Goal: Task Accomplishment & Management: Complete application form

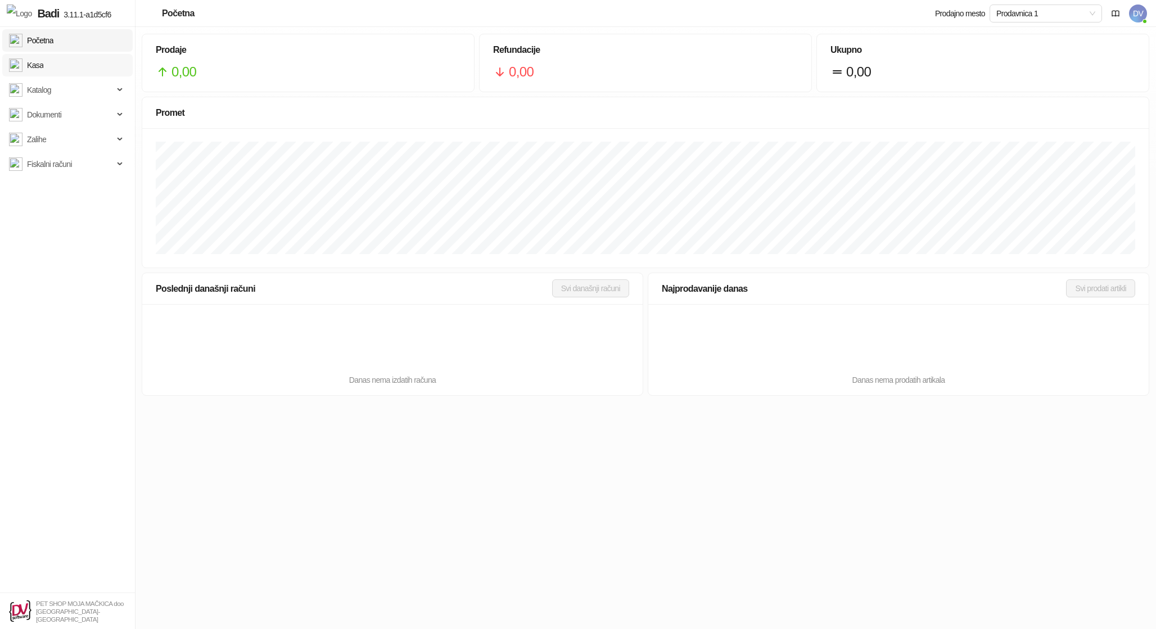
click at [43, 66] on link "Kasa" at bounding box center [26, 65] width 34 height 22
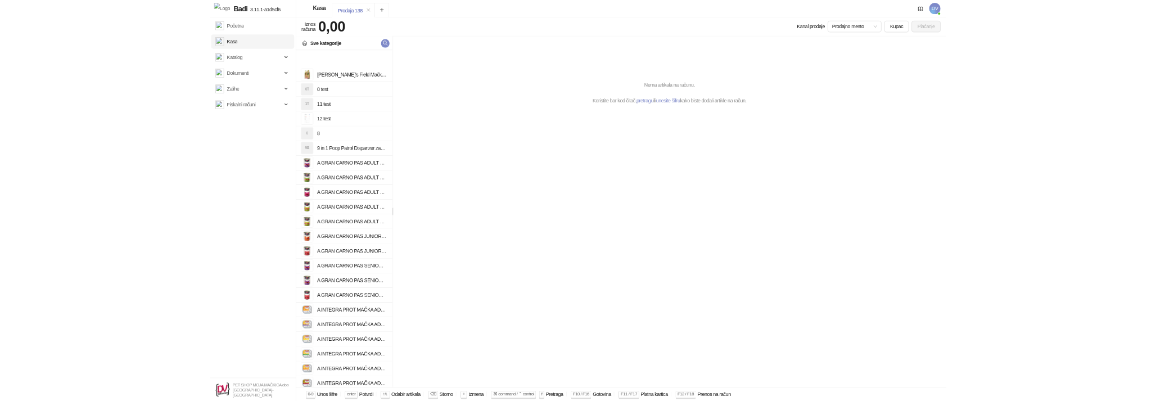
scroll to position [738, 0]
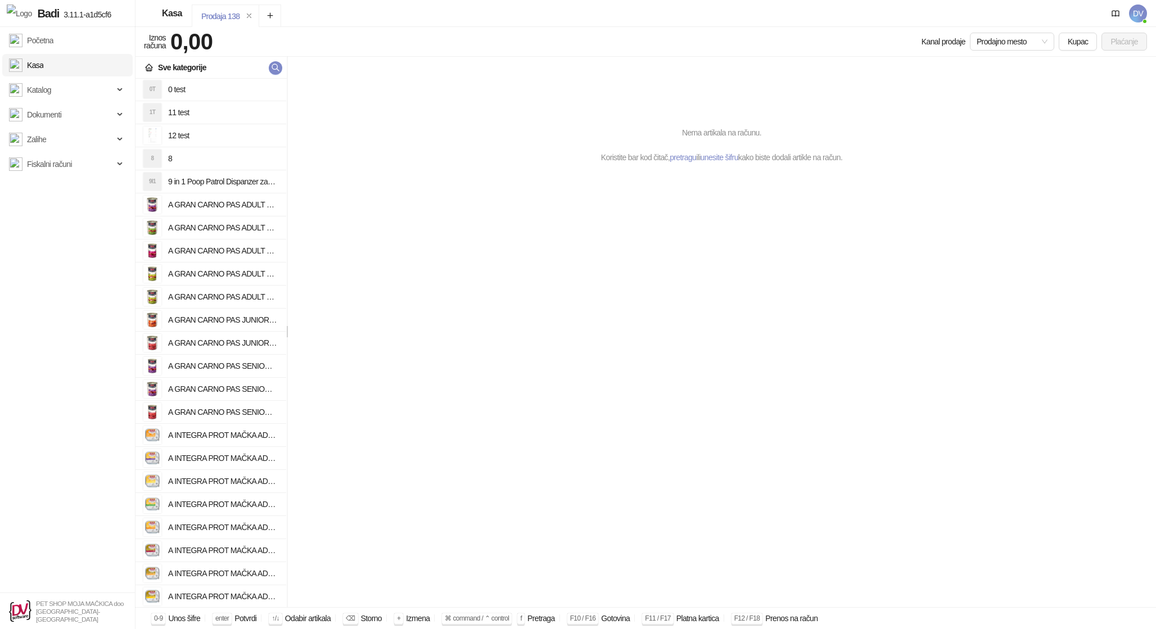
click at [223, 364] on h4 "A GRAN CARNO PAS SENIOR GOVEDINA I JAGNJETINA 400g" at bounding box center [222, 366] width 109 height 18
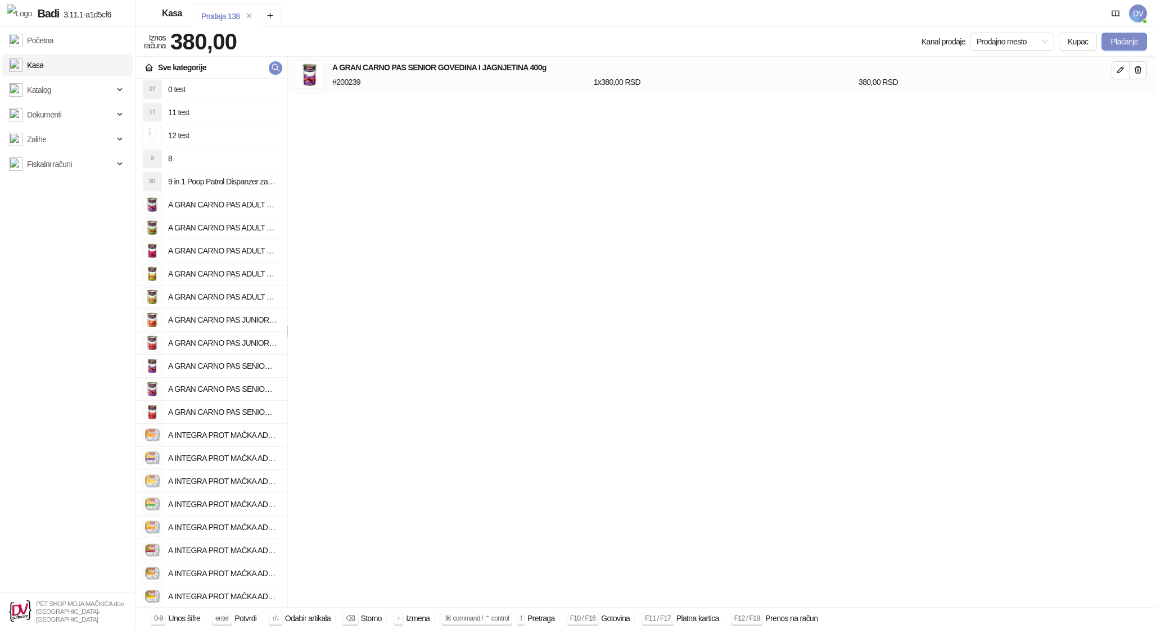
click at [1137, 29] on div "Prodaja 138 Iznos računa 380,00 Kanal prodaje Prodajno mesto [GEOGRAPHIC_DATA] …" at bounding box center [645, 328] width 1021 height 602
click at [1131, 42] on button "Plaćanje" at bounding box center [1124, 42] width 46 height 18
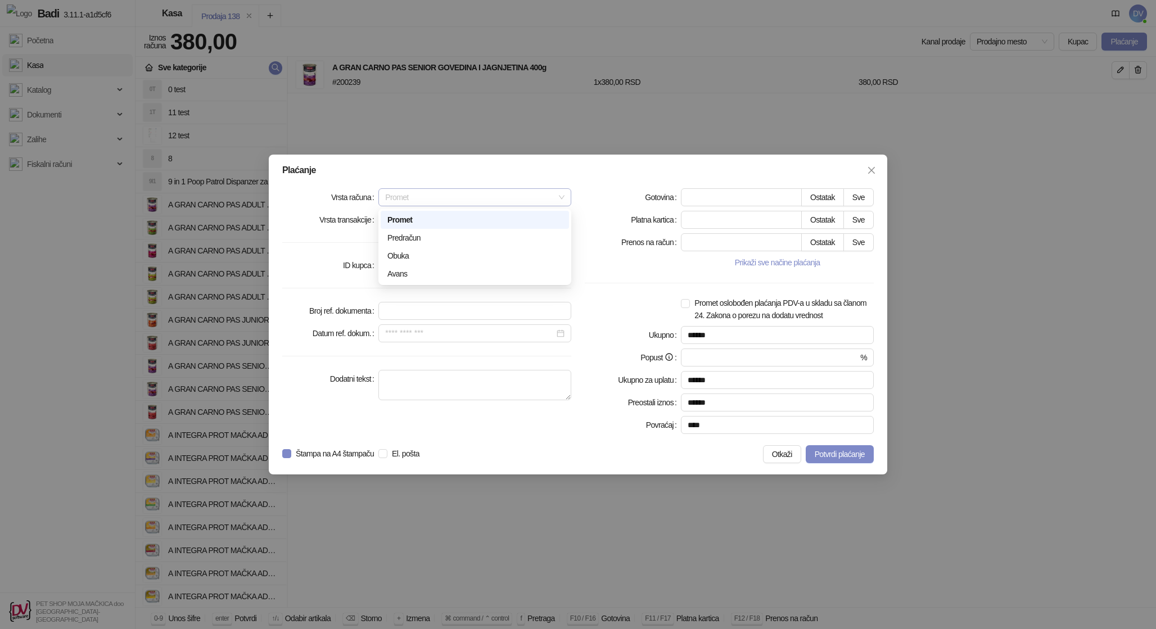
click at [411, 189] on span "Promet" at bounding box center [474, 197] width 179 height 17
click at [417, 273] on div "Avans" at bounding box center [474, 274] width 175 height 12
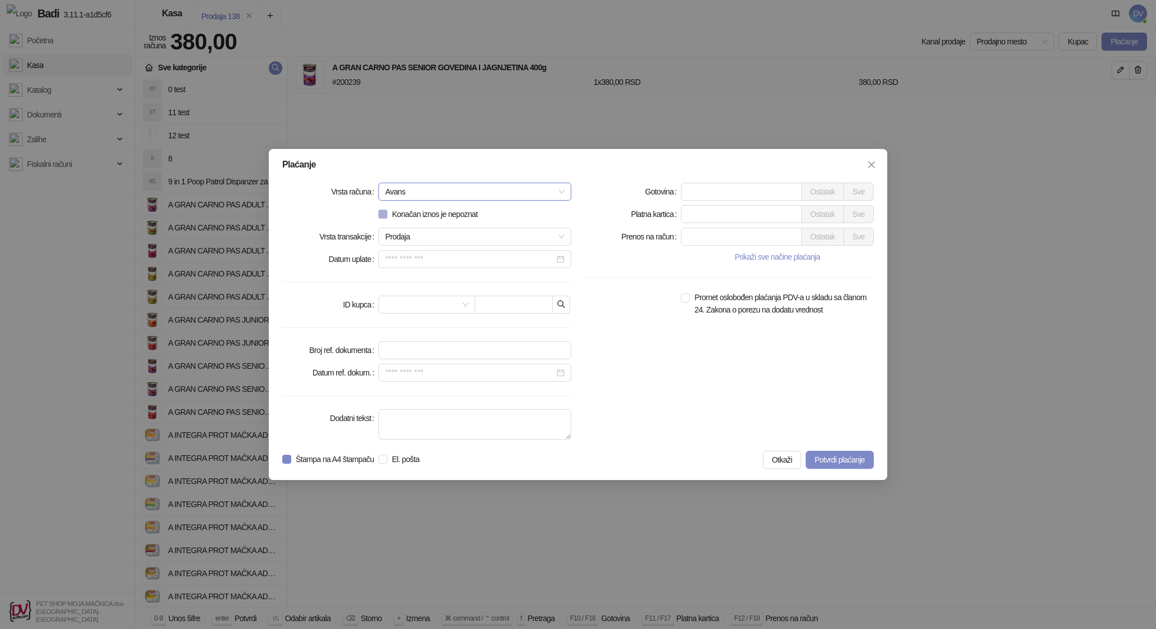
click at [476, 212] on span "Konačan iznos je nepoznat" at bounding box center [434, 214] width 94 height 12
click at [856, 239] on button "Sve" at bounding box center [858, 237] width 30 height 18
type input "***"
type input "****"
click at [832, 458] on span "Potvrdi plaćanje" at bounding box center [840, 459] width 50 height 9
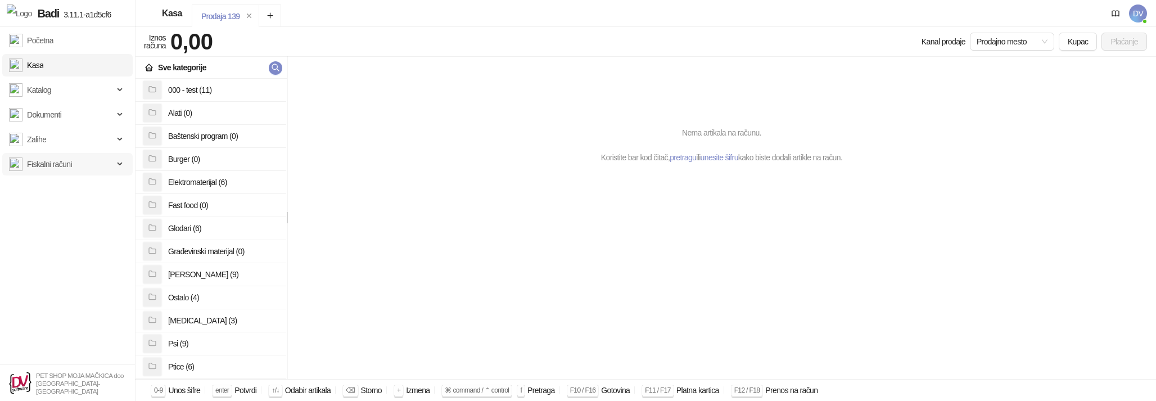
click at [66, 162] on span "Fiskalni računi" at bounding box center [49, 164] width 45 height 22
click at [62, 192] on link "Izdati računi" at bounding box center [41, 189] width 56 height 22
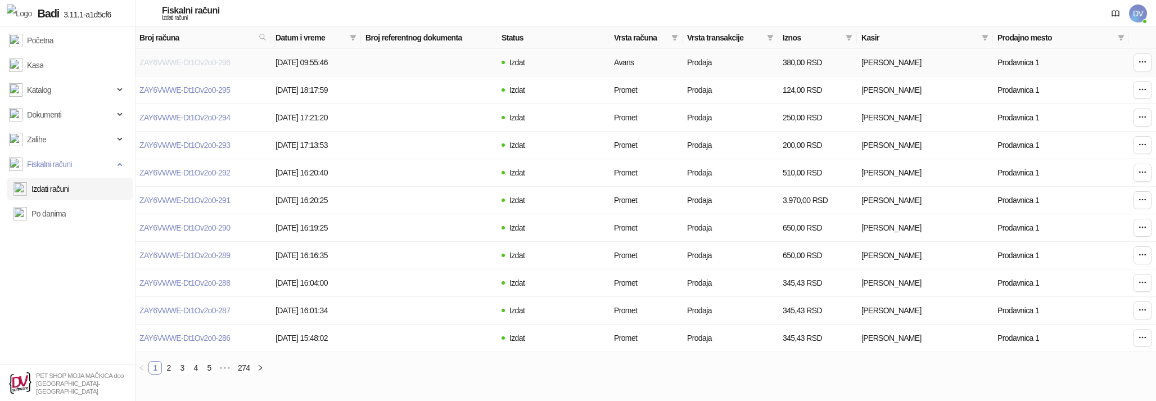
click at [186, 58] on link "ZAY6VWWE-Dt1Ov2o0-296" at bounding box center [184, 62] width 91 height 9
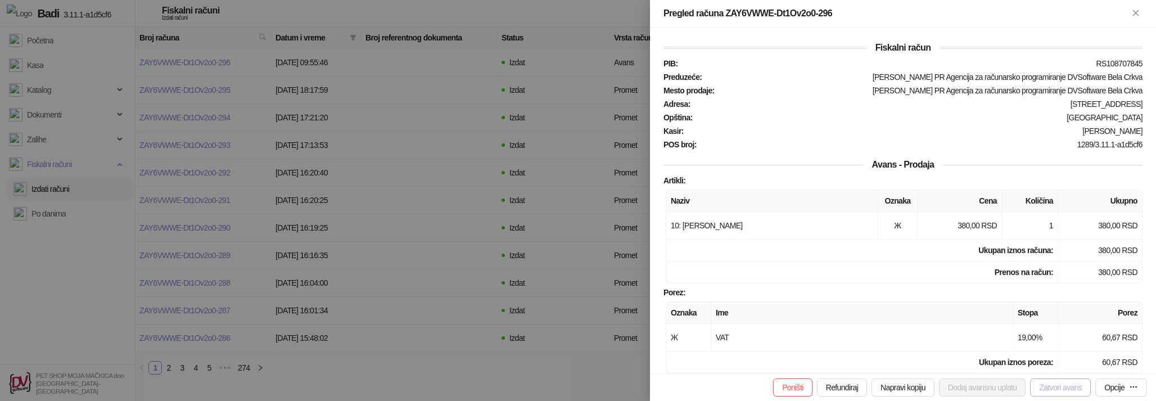
click at [1050, 383] on button "Zatvori avans" at bounding box center [1060, 387] width 61 height 18
type input "**********"
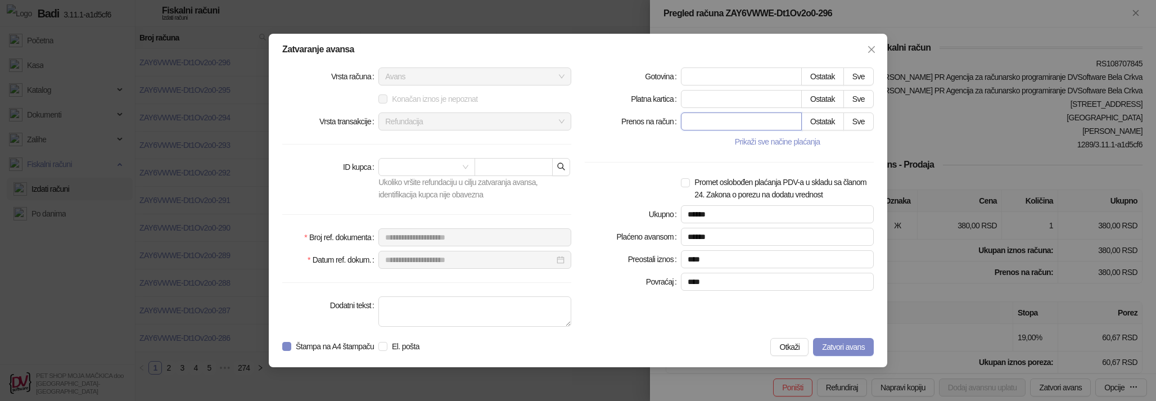
click at [788, 118] on input "*" at bounding box center [741, 121] width 120 height 17
type input "*"
type input "****"
type input "*"
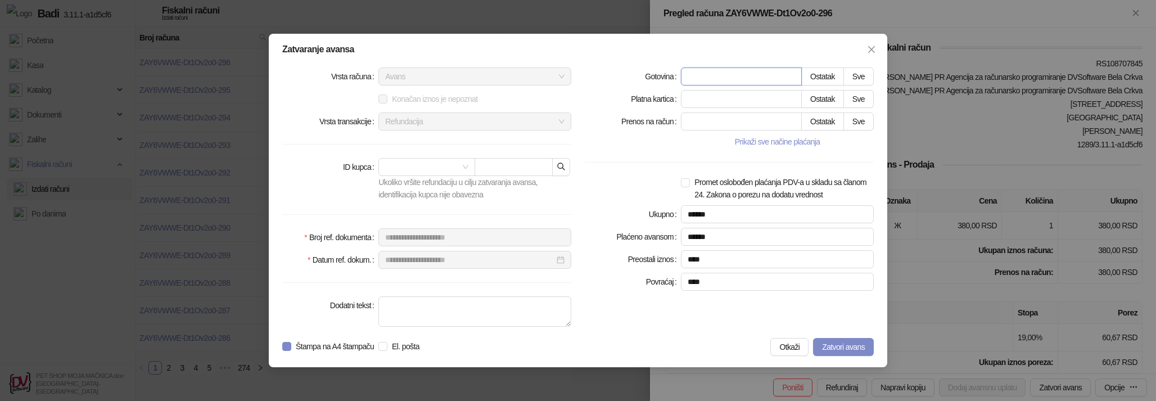
click at [766, 73] on input "*" at bounding box center [741, 76] width 120 height 17
click at [733, 102] on input "*" at bounding box center [741, 99] width 120 height 17
click at [838, 342] on span "Zatvori avans" at bounding box center [843, 346] width 43 height 9
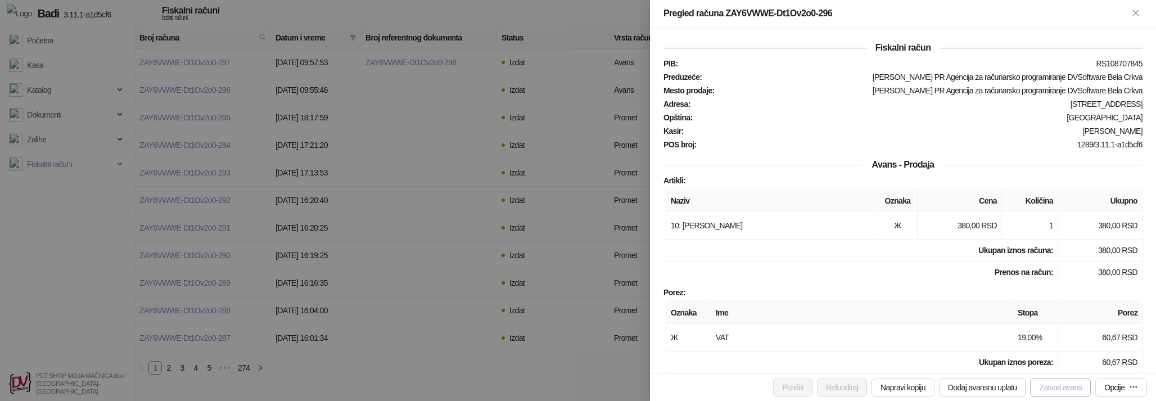
click at [1055, 391] on button "Zatvori avans" at bounding box center [1060, 387] width 61 height 18
type input "**********"
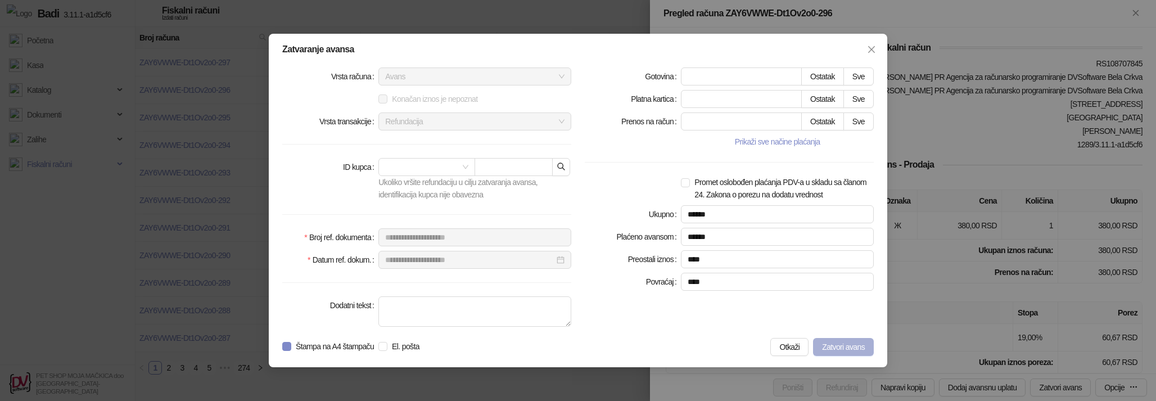
click at [828, 348] on span "Zatvori avans" at bounding box center [843, 346] width 43 height 9
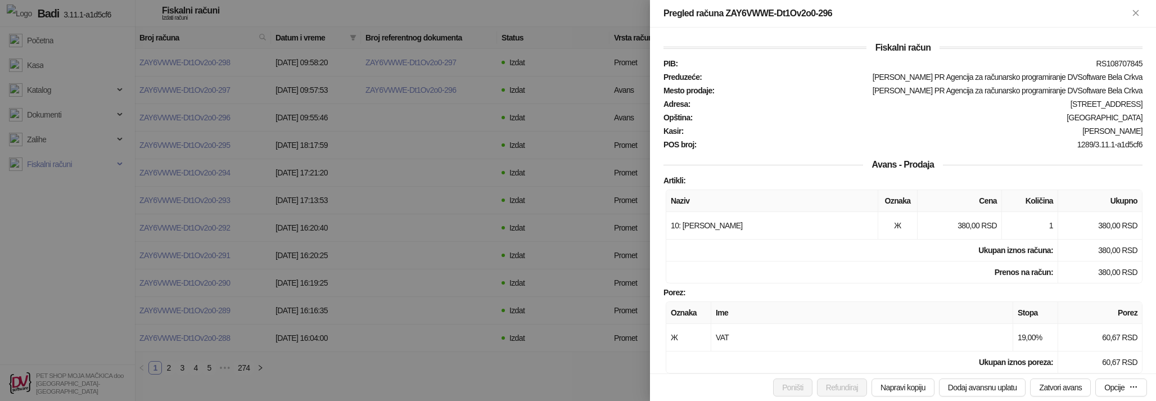
click at [462, 108] on div at bounding box center [578, 200] width 1156 height 401
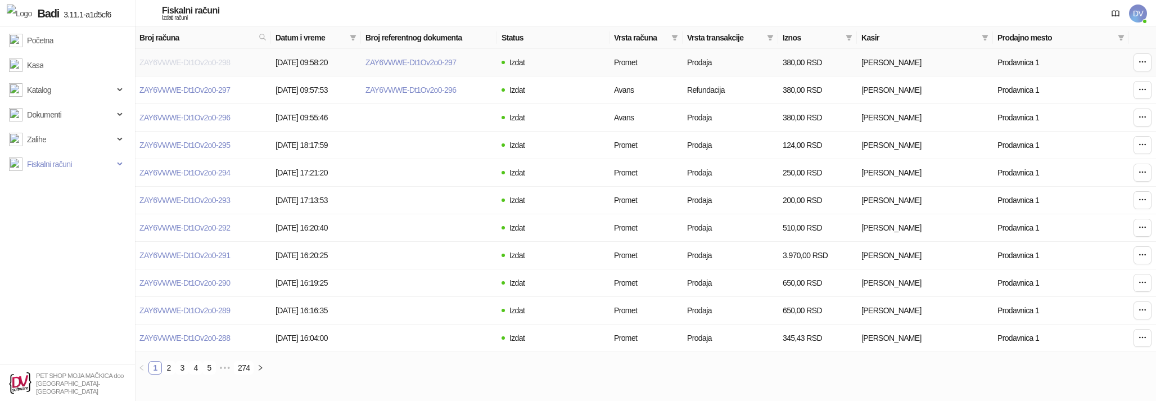
click at [194, 58] on link "ZAY6VWWE-Dt1Ov2o0-298" at bounding box center [184, 62] width 91 height 9
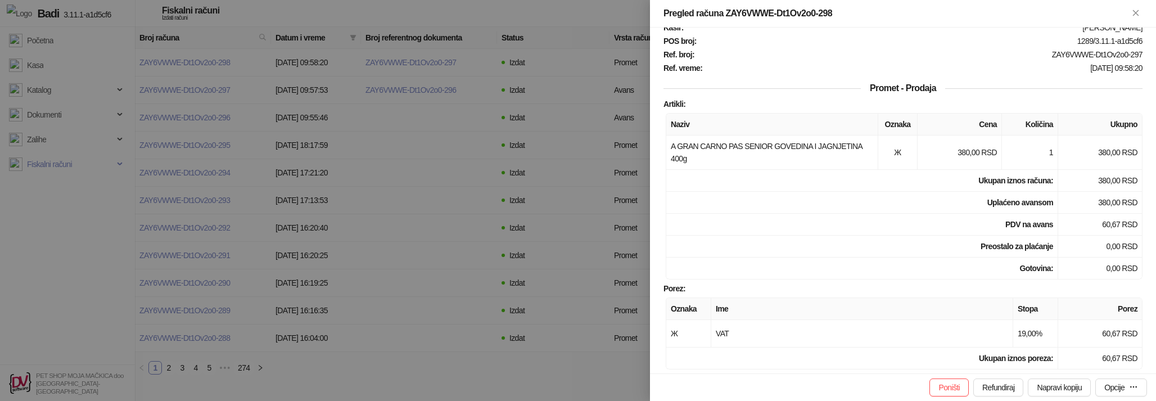
scroll to position [110, 0]
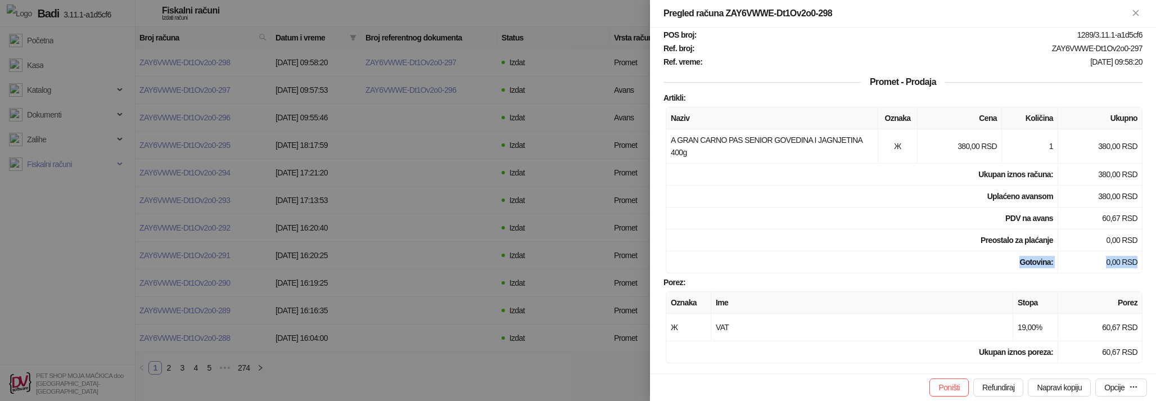
drag, startPoint x: 1139, startPoint y: 272, endPoint x: 922, endPoint y: 261, distance: 217.3
click at [922, 261] on tr "Gotovina : 0,00 RSD" at bounding box center [904, 262] width 476 height 22
click at [922, 261] on td "Gotovina :" at bounding box center [862, 262] width 392 height 22
click at [479, 242] on div at bounding box center [578, 200] width 1156 height 401
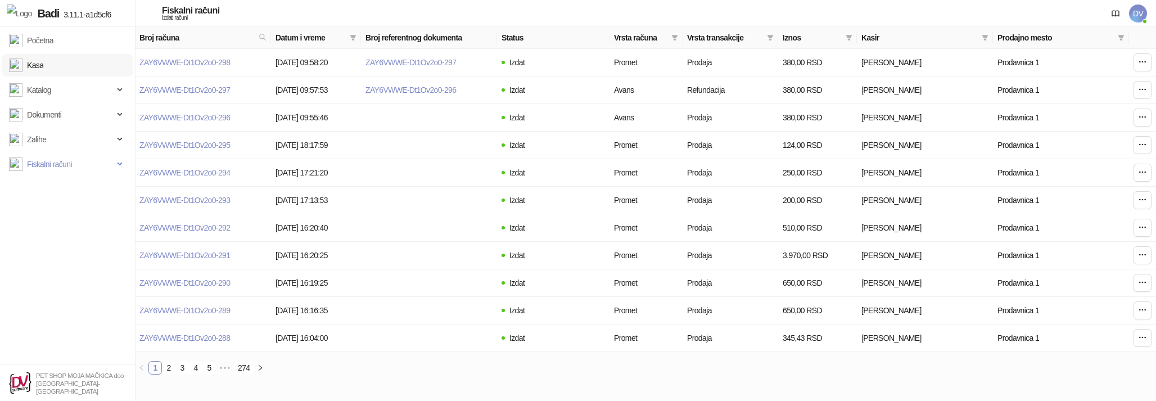
click at [9, 64] on link "Kasa" at bounding box center [26, 65] width 34 height 22
